Goal: Find specific page/section: Find specific page/section

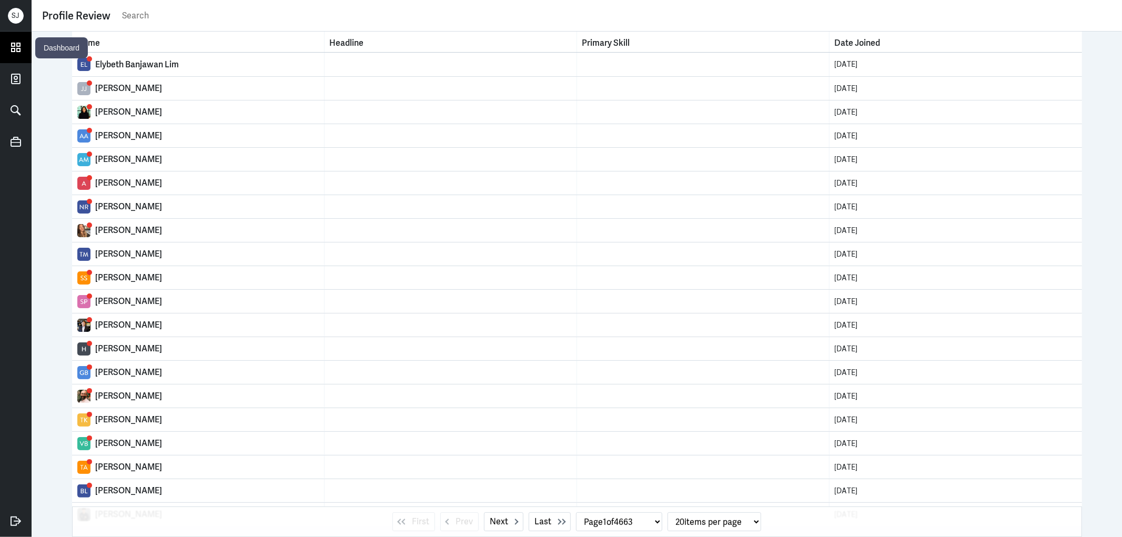
click at [15, 47] on icon at bounding box center [16, 47] width 16 height 16
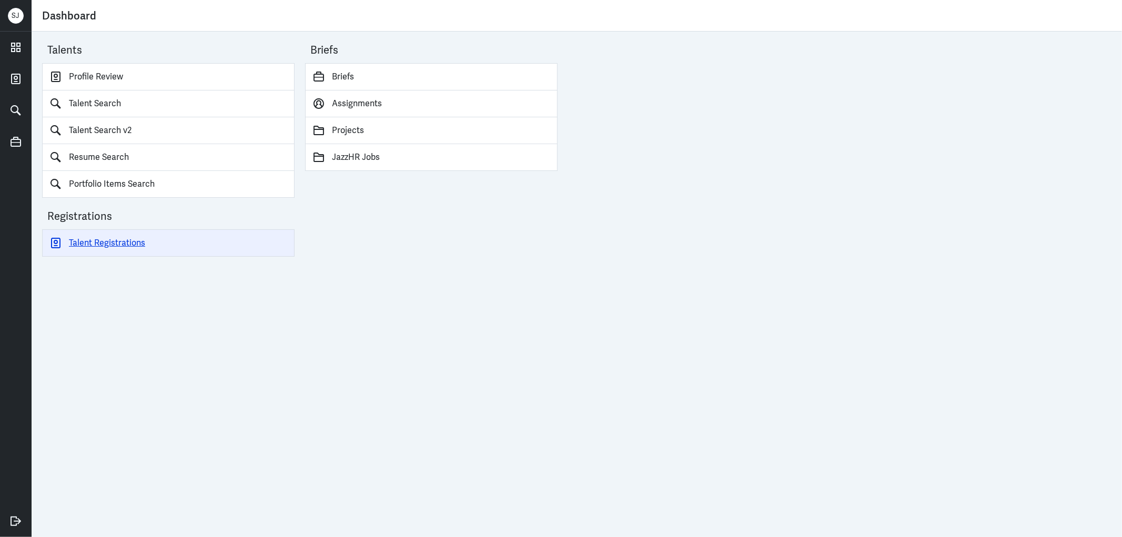
click at [118, 240] on link "Talent Registrations" at bounding box center [168, 242] width 252 height 27
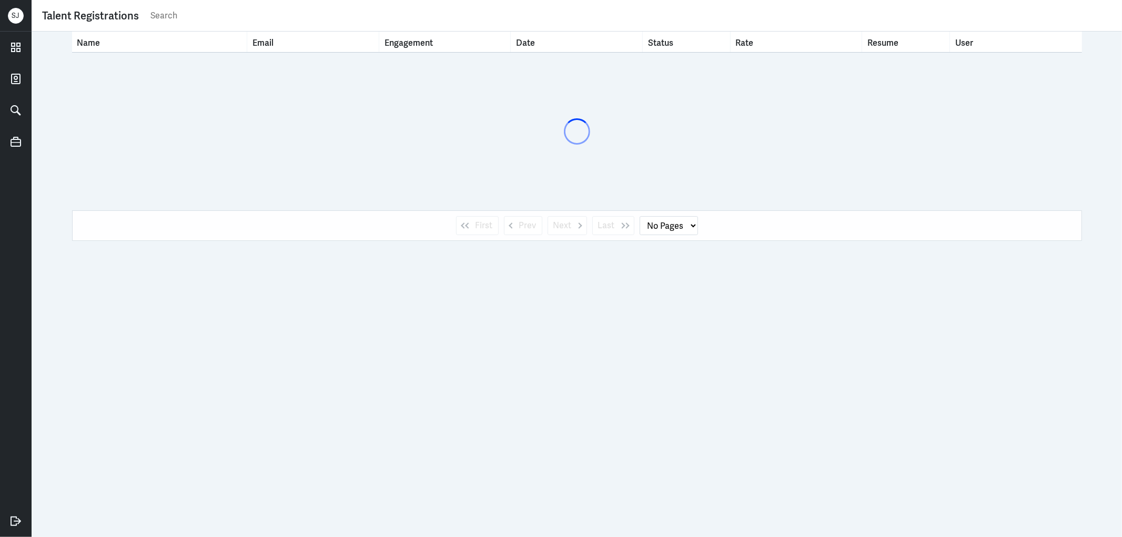
click at [159, 18] on input "text" at bounding box center [630, 16] width 962 height 16
type input "[PERSON_NAME]"
select select "1"
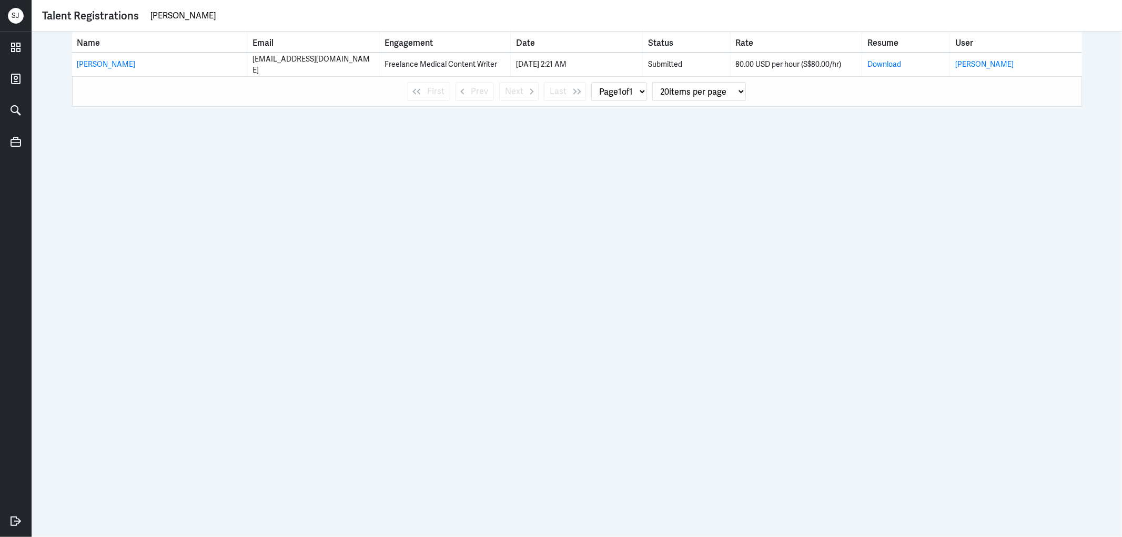
type input "[PERSON_NAME]"
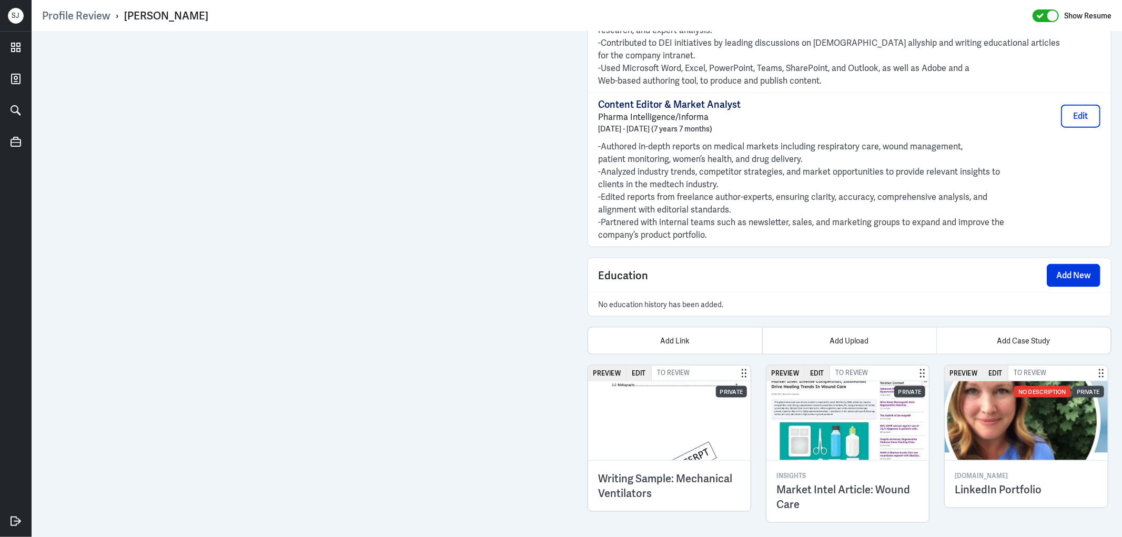
scroll to position [1142, 0]
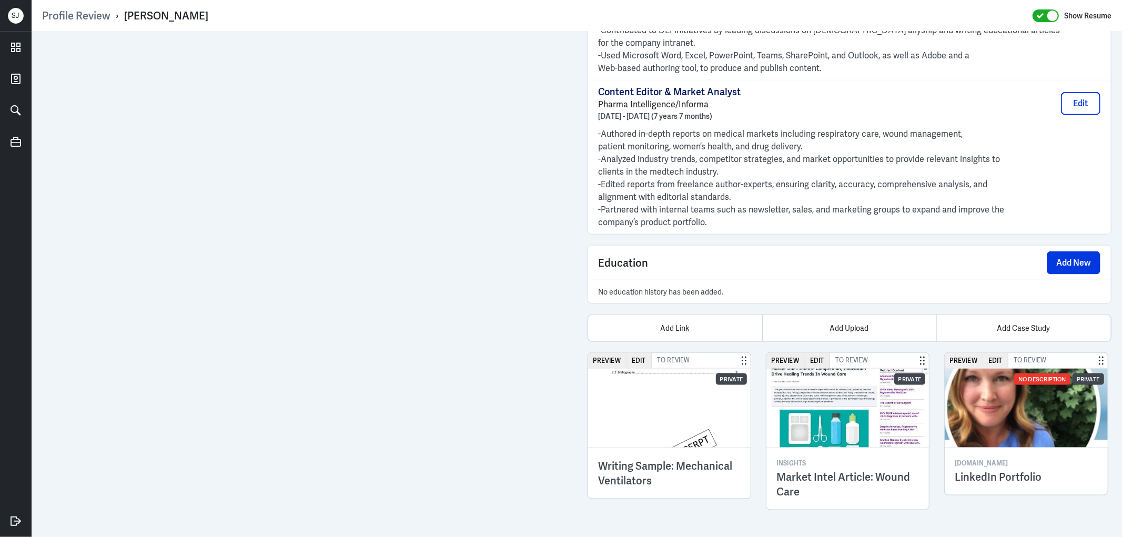
click at [992, 401] on img at bounding box center [1025, 408] width 163 height 79
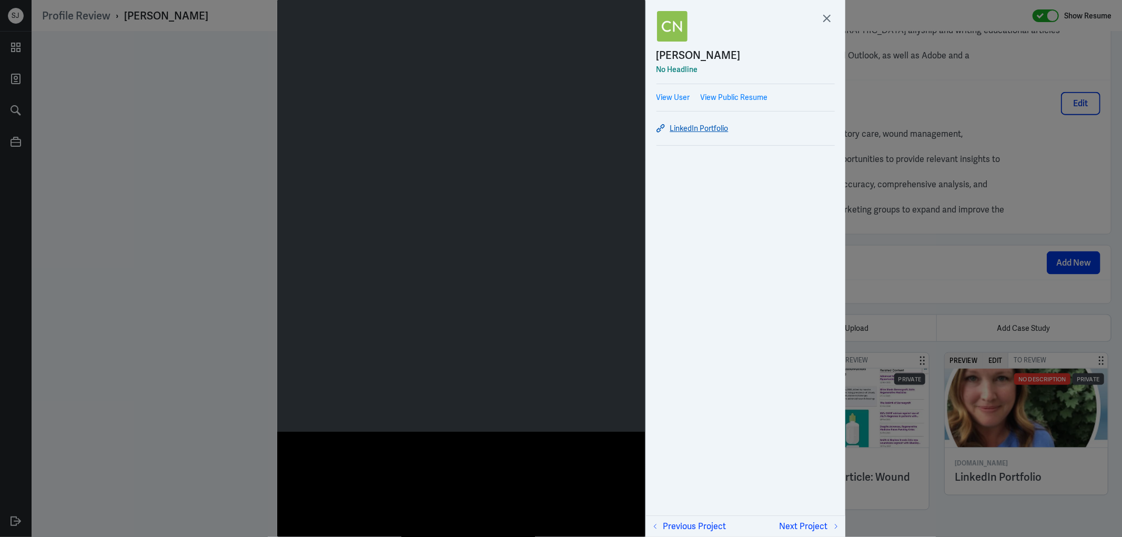
click at [705, 131] on link "LinkedIn Portfolio" at bounding box center [745, 128] width 178 height 13
click at [996, 508] on div at bounding box center [561, 268] width 1122 height 537
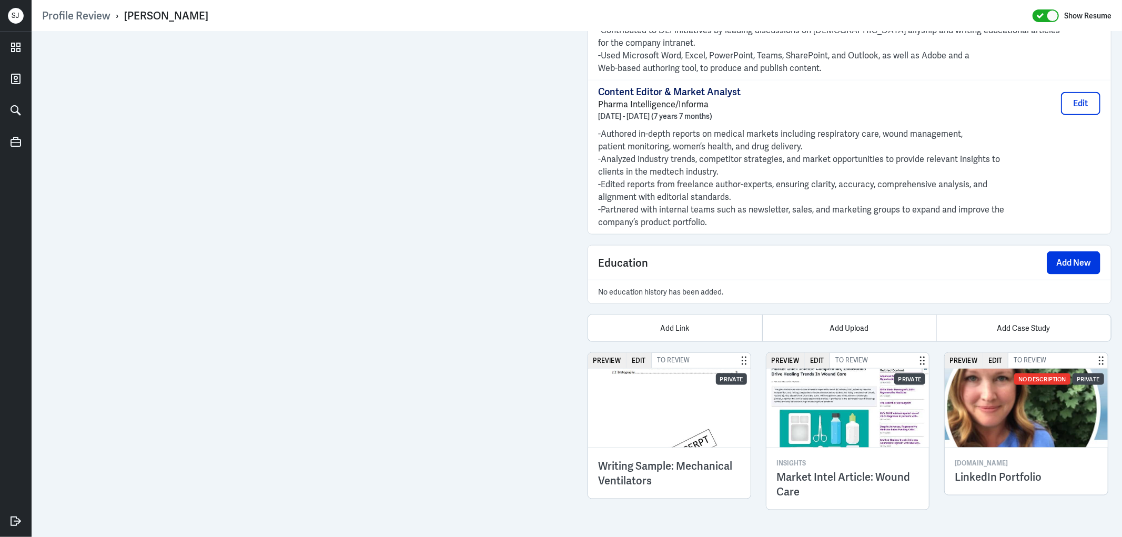
click at [639, 431] on img at bounding box center [669, 408] width 163 height 79
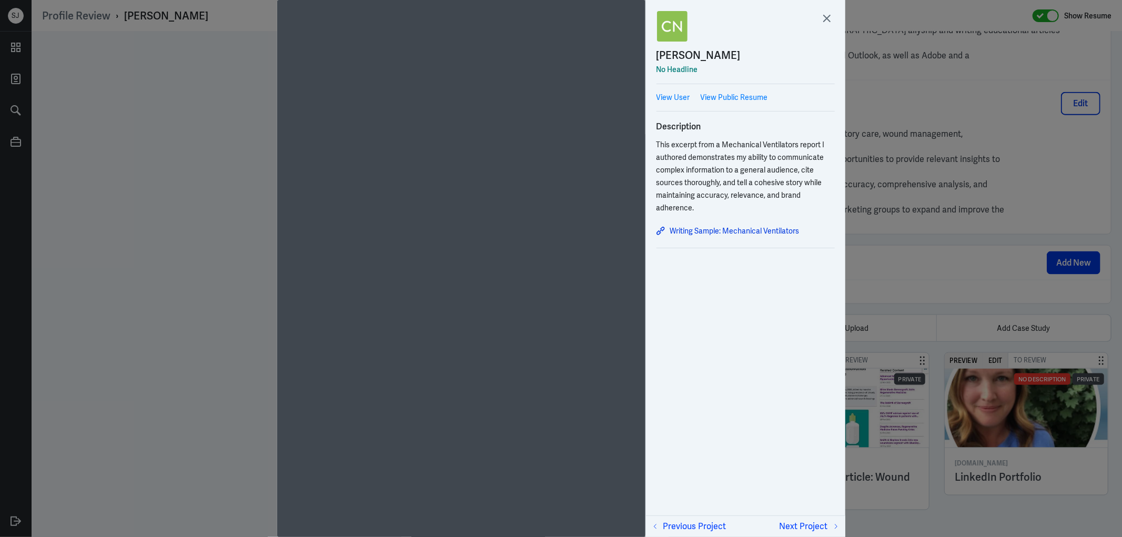
click at [981, 492] on div at bounding box center [561, 268] width 1122 height 537
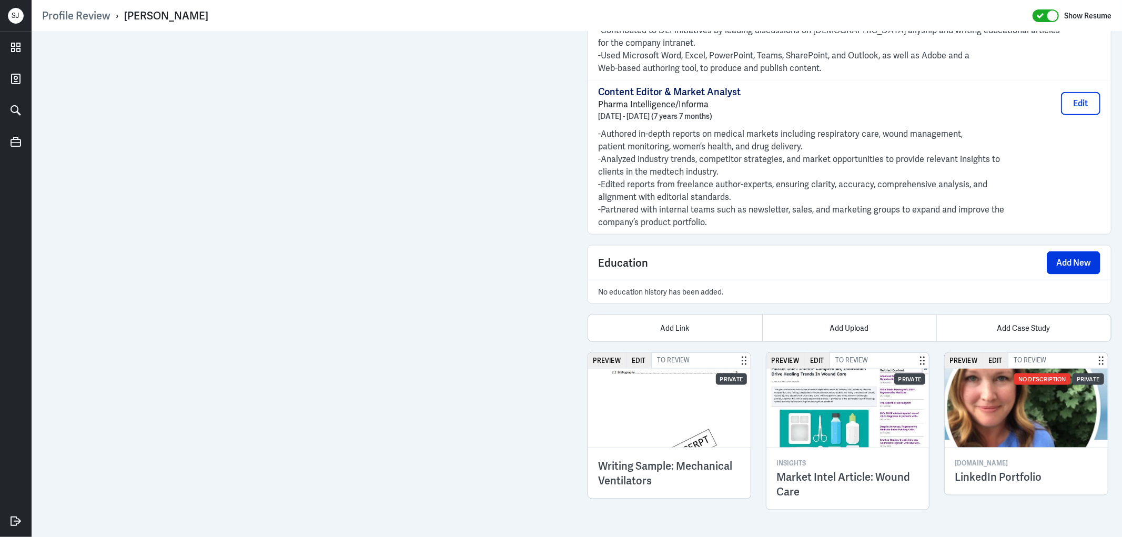
click at [805, 425] on img at bounding box center [847, 408] width 163 height 79
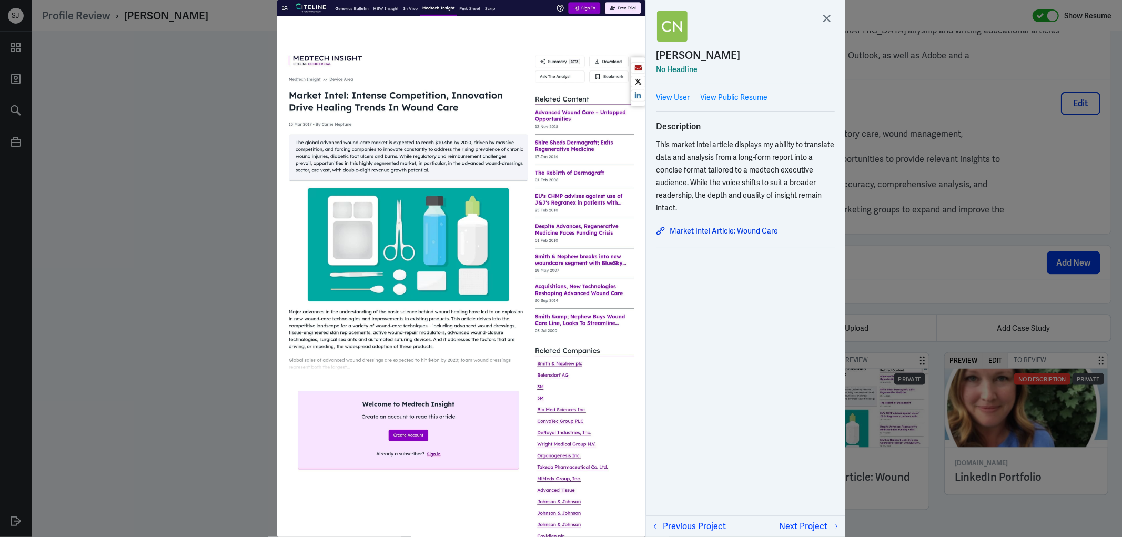
click at [967, 422] on div at bounding box center [561, 268] width 1122 height 537
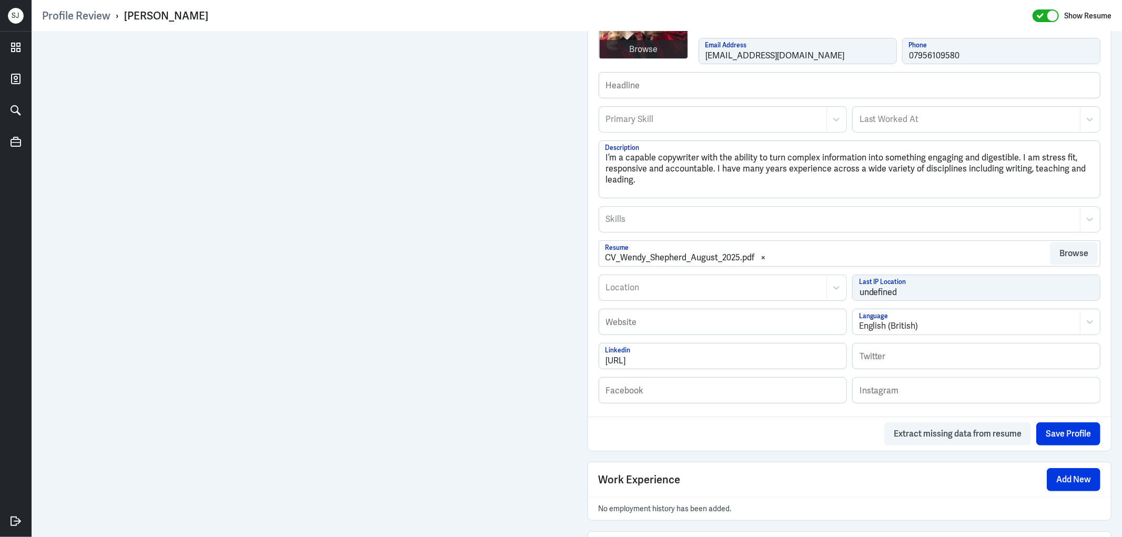
scroll to position [350, 0]
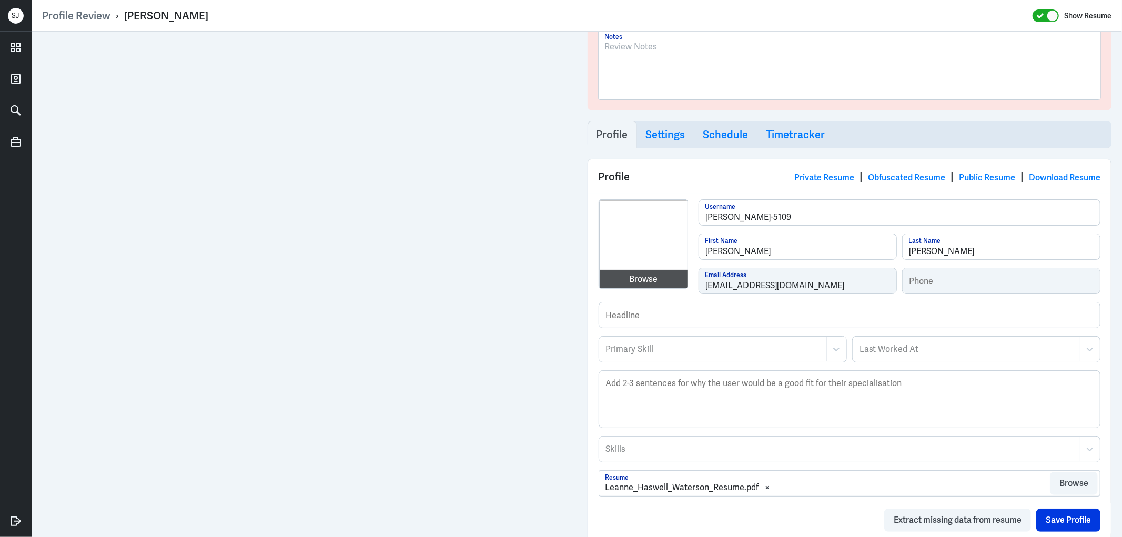
scroll to position [83, 0]
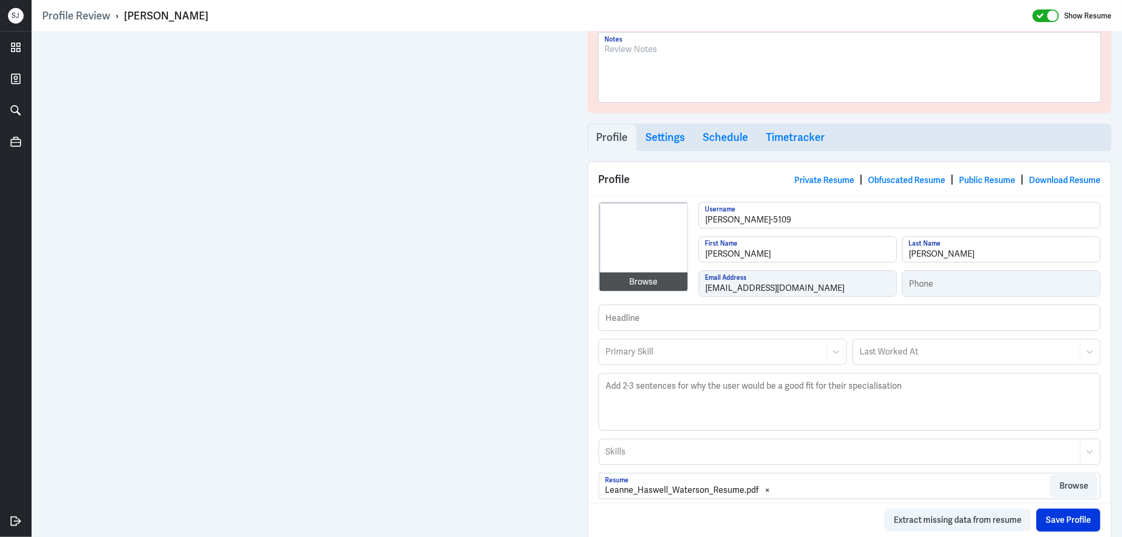
click at [688, 14] on div "Profile Review › Leanne Haswell Show Resume" at bounding box center [576, 16] width 1069 height 14
